Goal: Task Accomplishment & Management: Use online tool/utility

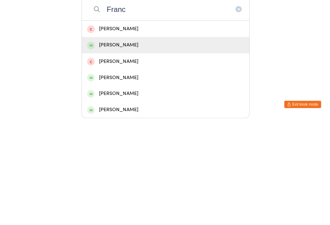
type input "Franc"
click at [130, 148] on div "[PERSON_NAME]" at bounding box center [165, 152] width 156 height 8
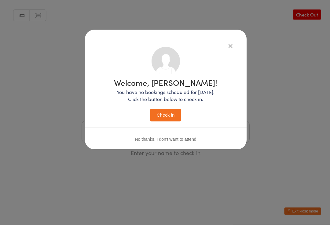
click at [166, 114] on button "Check in" at bounding box center [165, 115] width 31 height 13
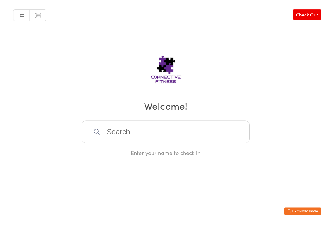
click at [115, 136] on input "search" at bounding box center [164, 132] width 167 height 23
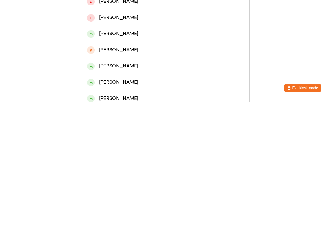
type input "[PERSON_NAME]"
click at [118, 79] on div "[PERSON_NAME]" at bounding box center [165, 77] width 156 height 8
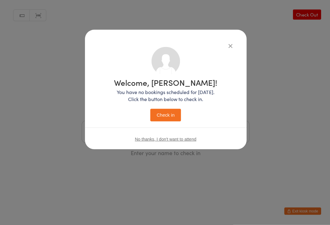
click at [164, 112] on button "Check in" at bounding box center [165, 115] width 31 height 13
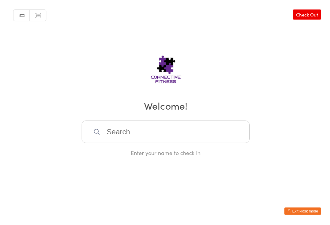
click at [100, 135] on input "search" at bounding box center [164, 132] width 167 height 23
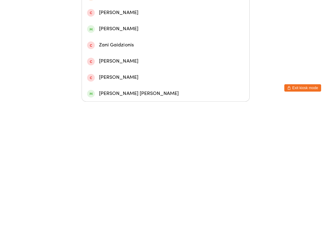
type input "[PERSON_NAME]"
click at [129, 100] on div "[PERSON_NAME]" at bounding box center [165, 104] width 156 height 8
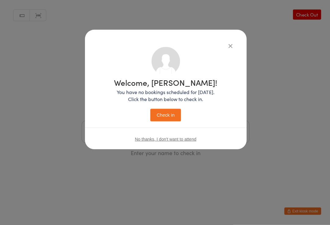
click at [167, 114] on button "Check in" at bounding box center [165, 115] width 31 height 13
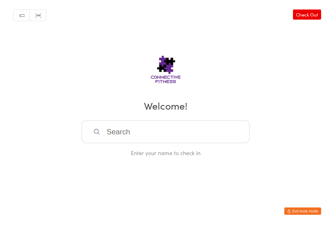
click at [170, 132] on input "search" at bounding box center [164, 132] width 167 height 23
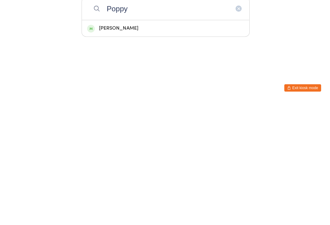
type input "Poppy"
click at [153, 148] on div "[PERSON_NAME]" at bounding box center [165, 152] width 156 height 8
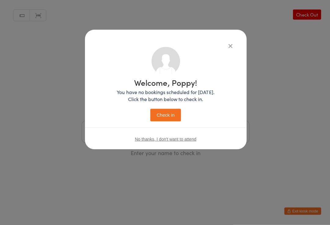
click at [170, 119] on button "Check in" at bounding box center [165, 115] width 31 height 13
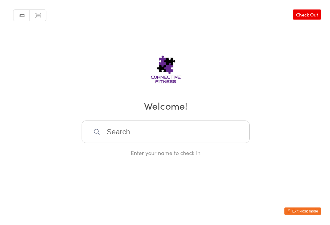
click at [170, 137] on input "search" at bounding box center [164, 132] width 167 height 23
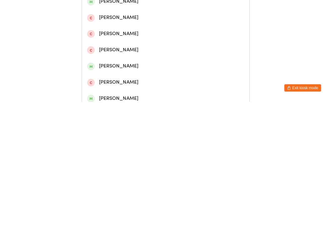
type input "[PERSON_NAME]"
click at [156, 29] on div "[PERSON_NAME]" at bounding box center [165, 28] width 156 height 8
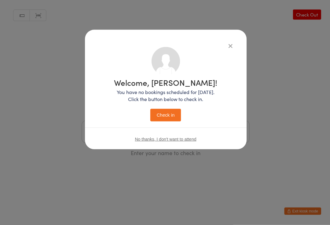
click at [168, 109] on button "Check in" at bounding box center [165, 115] width 31 height 13
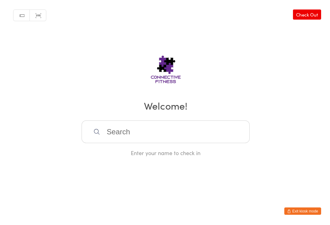
click at [160, 139] on input "search" at bounding box center [164, 132] width 167 height 23
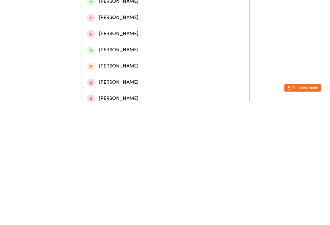
type input "Bradl"
click at [146, 49] on div "[PERSON_NAME]" at bounding box center [165, 44] width 156 height 8
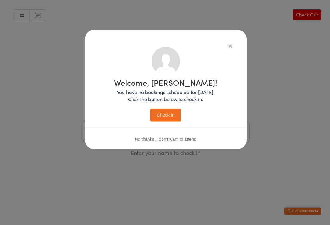
click at [168, 109] on button "Check in" at bounding box center [165, 115] width 31 height 13
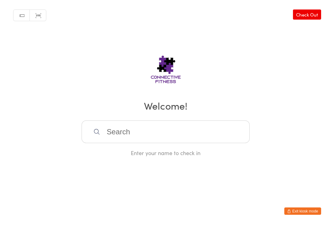
click at [120, 135] on input "search" at bounding box center [164, 132] width 167 height 23
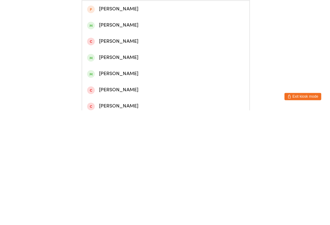
scroll to position [45, 0]
type input "Dyl"
click at [112, 164] on div "[PERSON_NAME]" at bounding box center [165, 172] width 167 height 16
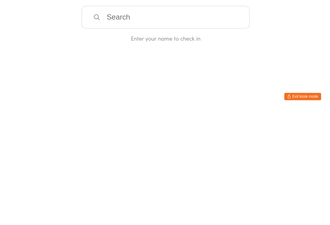
scroll to position [0, 0]
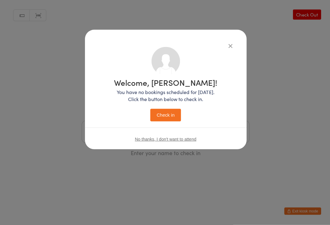
click at [167, 111] on button "Check in" at bounding box center [165, 115] width 31 height 13
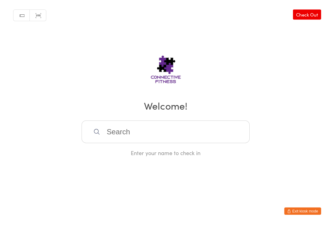
click at [115, 129] on input "search" at bounding box center [164, 132] width 167 height 23
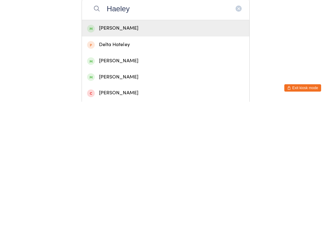
type input "Haeley"
click at [103, 148] on div "[PERSON_NAME]" at bounding box center [165, 152] width 156 height 8
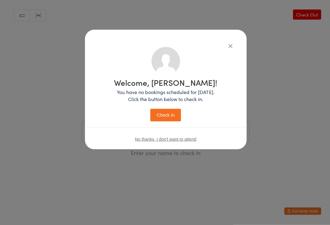
click at [160, 112] on button "Check in" at bounding box center [165, 115] width 31 height 13
